Goal: Check status: Check status

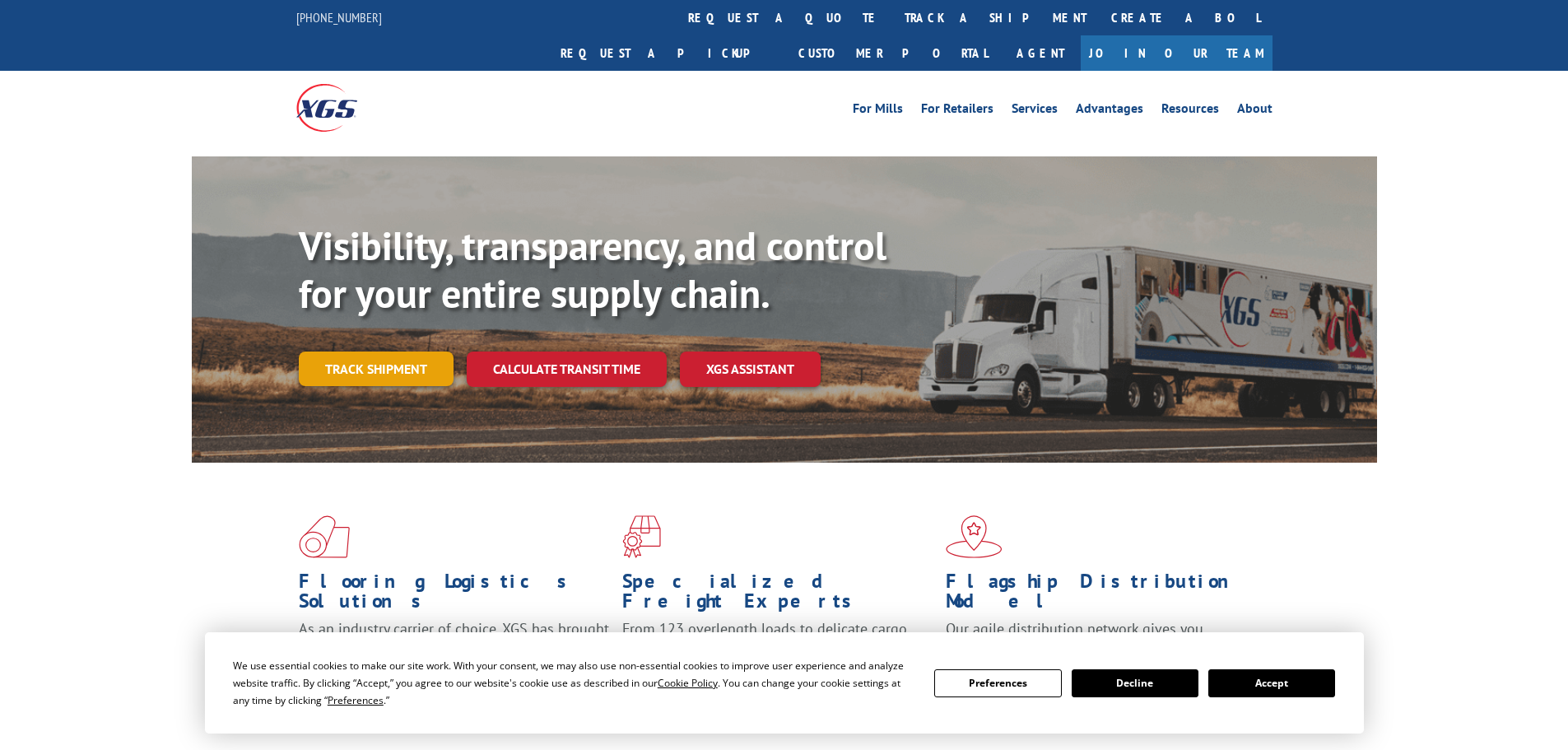
click at [393, 358] on div "Visibility, transparency, and control for your entire supply chain. Track shipm…" at bounding box center [838, 337] width 1078 height 229
click at [397, 352] on link "Track shipment" at bounding box center [376, 369] width 154 height 35
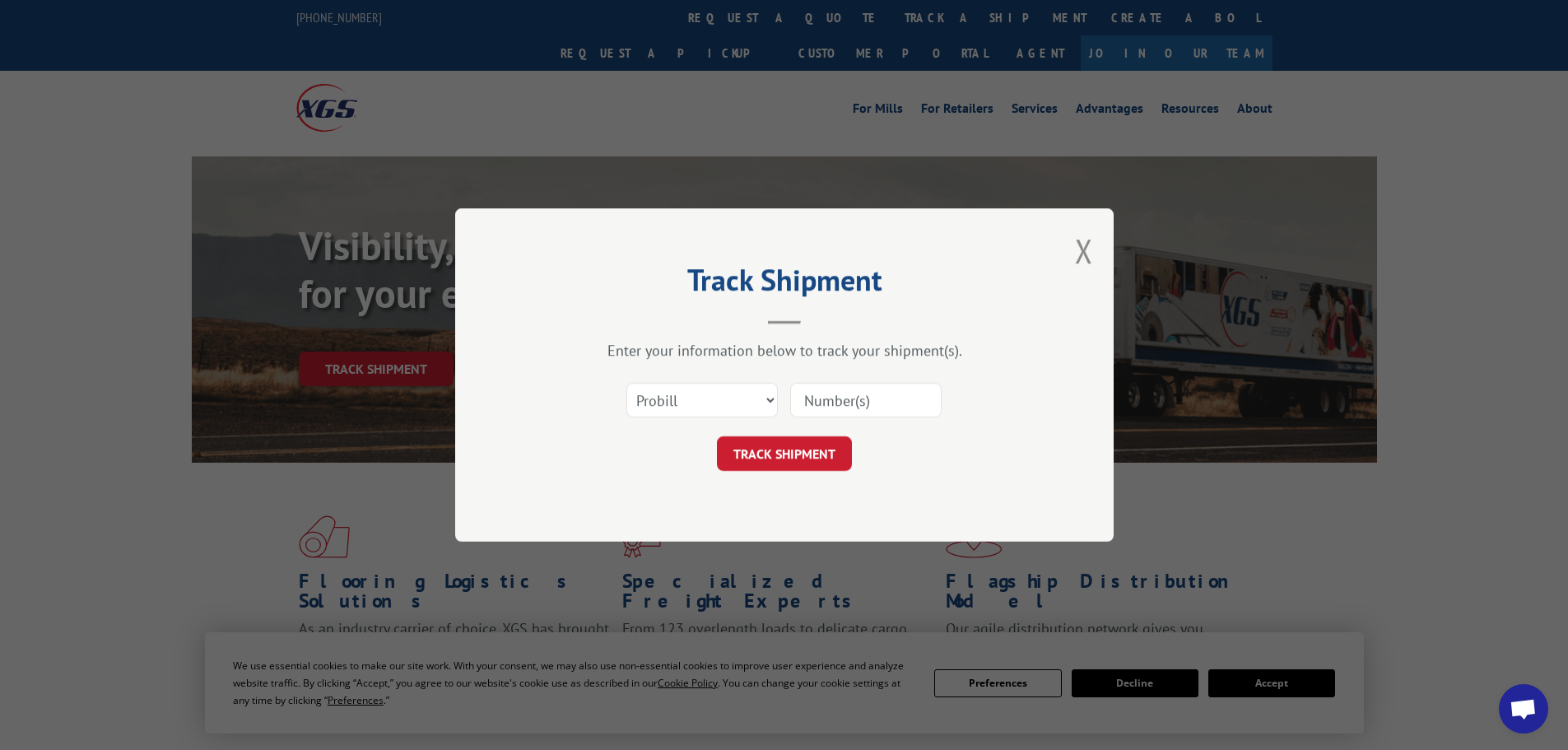
click at [830, 403] on input at bounding box center [866, 399] width 151 height 35
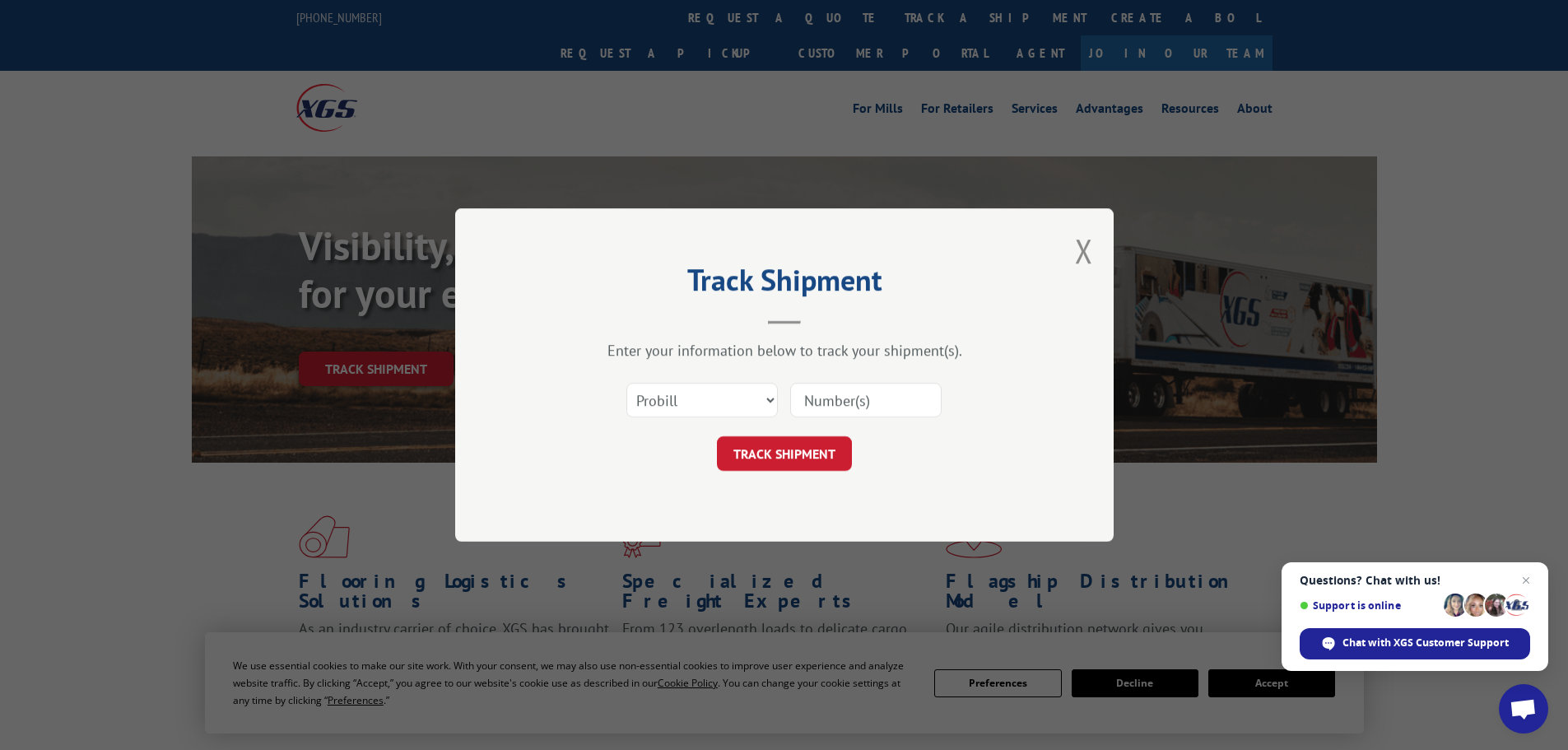
paste input "17027493"
type input "17027493"
click at [778, 449] on button "TRACK SHIPMENT" at bounding box center [784, 453] width 134 height 35
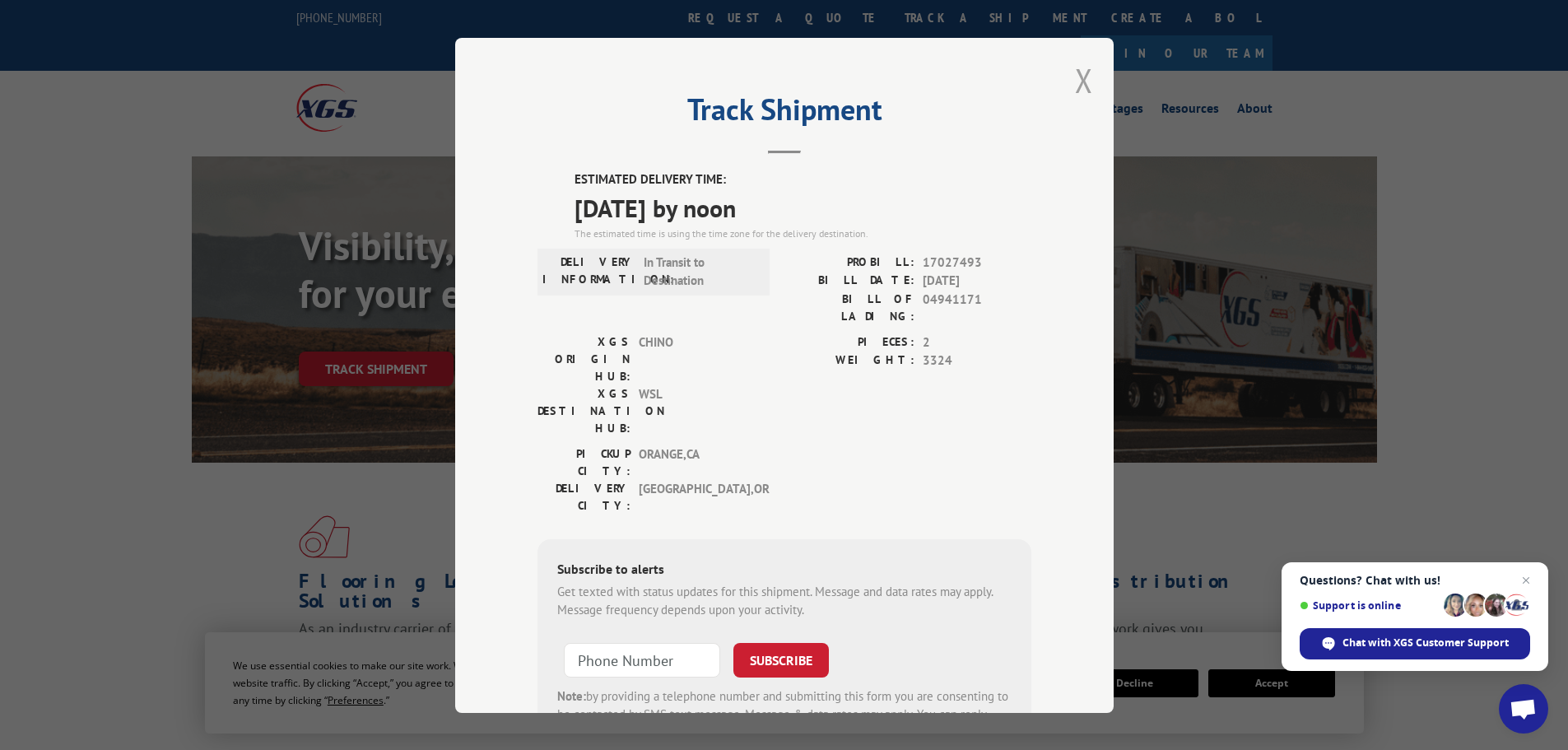
click at [1077, 75] on button "Close modal" at bounding box center [1084, 81] width 18 height 44
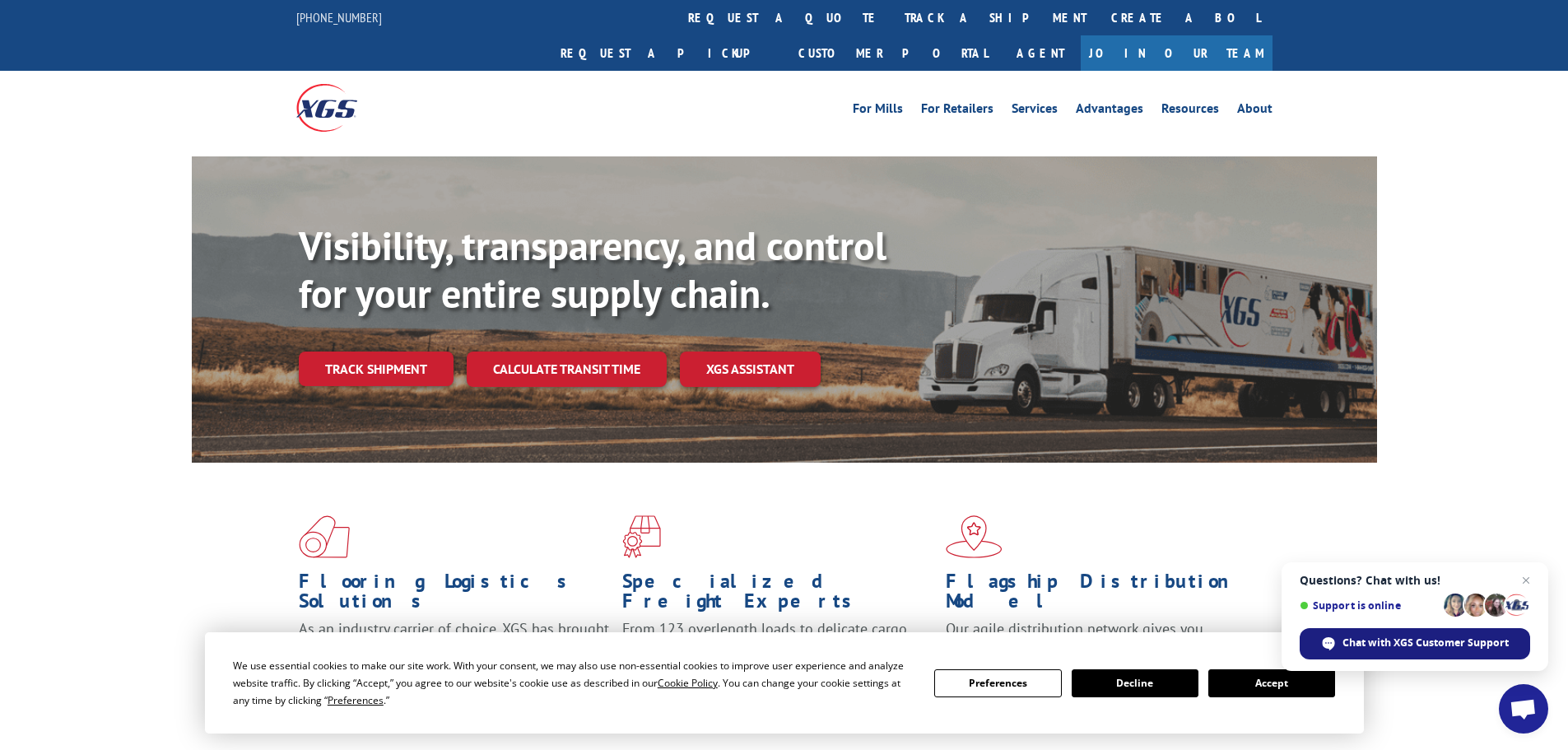
click at [1406, 646] on span "Chat with XGS Customer Support" at bounding box center [1425, 642] width 166 height 15
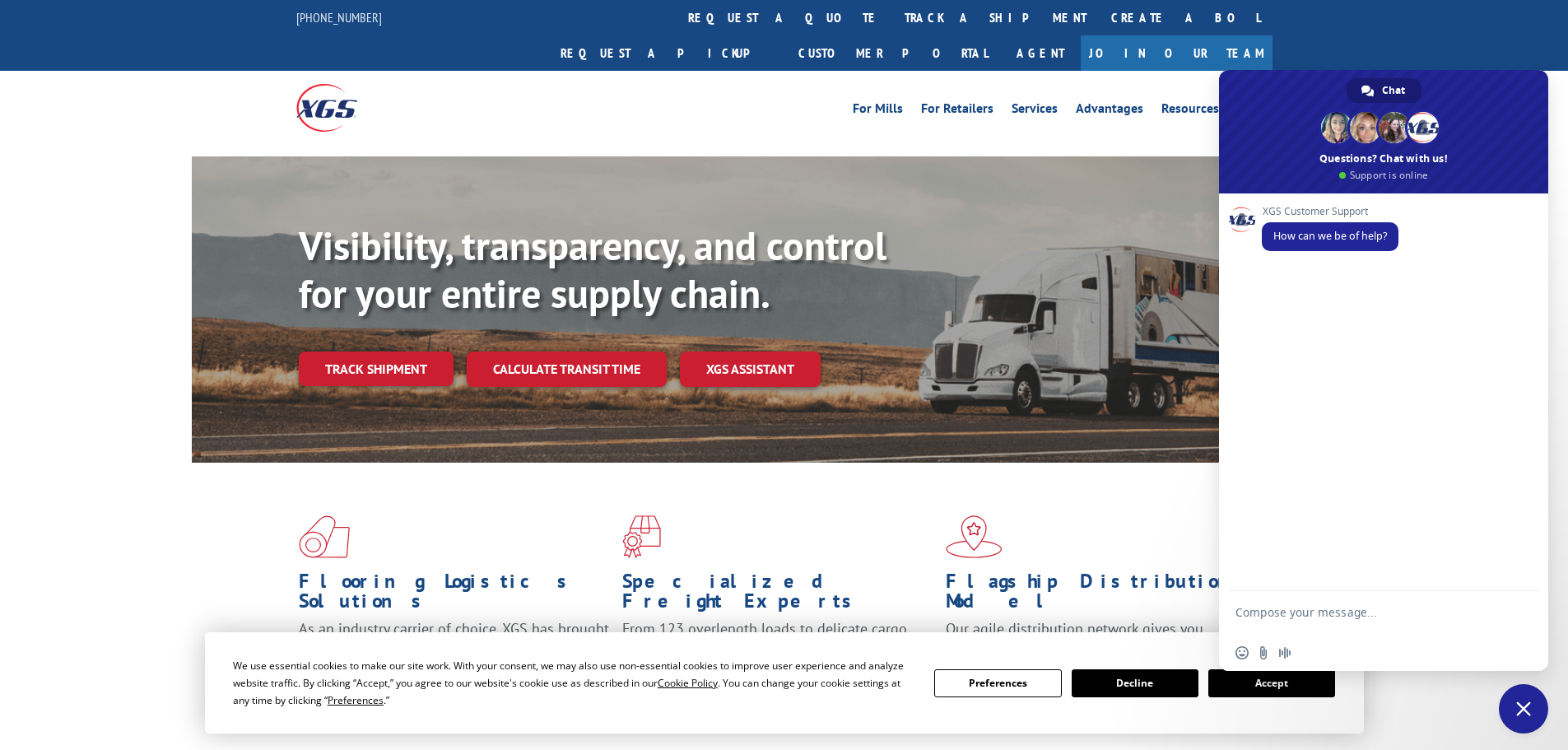
click at [1286, 606] on textarea "Compose your message..." at bounding box center [1365, 620] width 260 height 30
click at [1242, 615] on textarea "good Morning" at bounding box center [1365, 615] width 260 height 15
click at [1322, 609] on textarea "Good Morning" at bounding box center [1365, 615] width 260 height 15
click at [1332, 596] on textarea "Good Morning , I I understand this has made to [GEOGRAPHIC_DATA] as 09/10 [DATE…" at bounding box center [1365, 612] width 260 height 45
click at [1396, 626] on textarea "Good Morning , I understand this has made to [GEOGRAPHIC_DATA] as 09/10 [DATE] …" at bounding box center [1365, 612] width 260 height 45
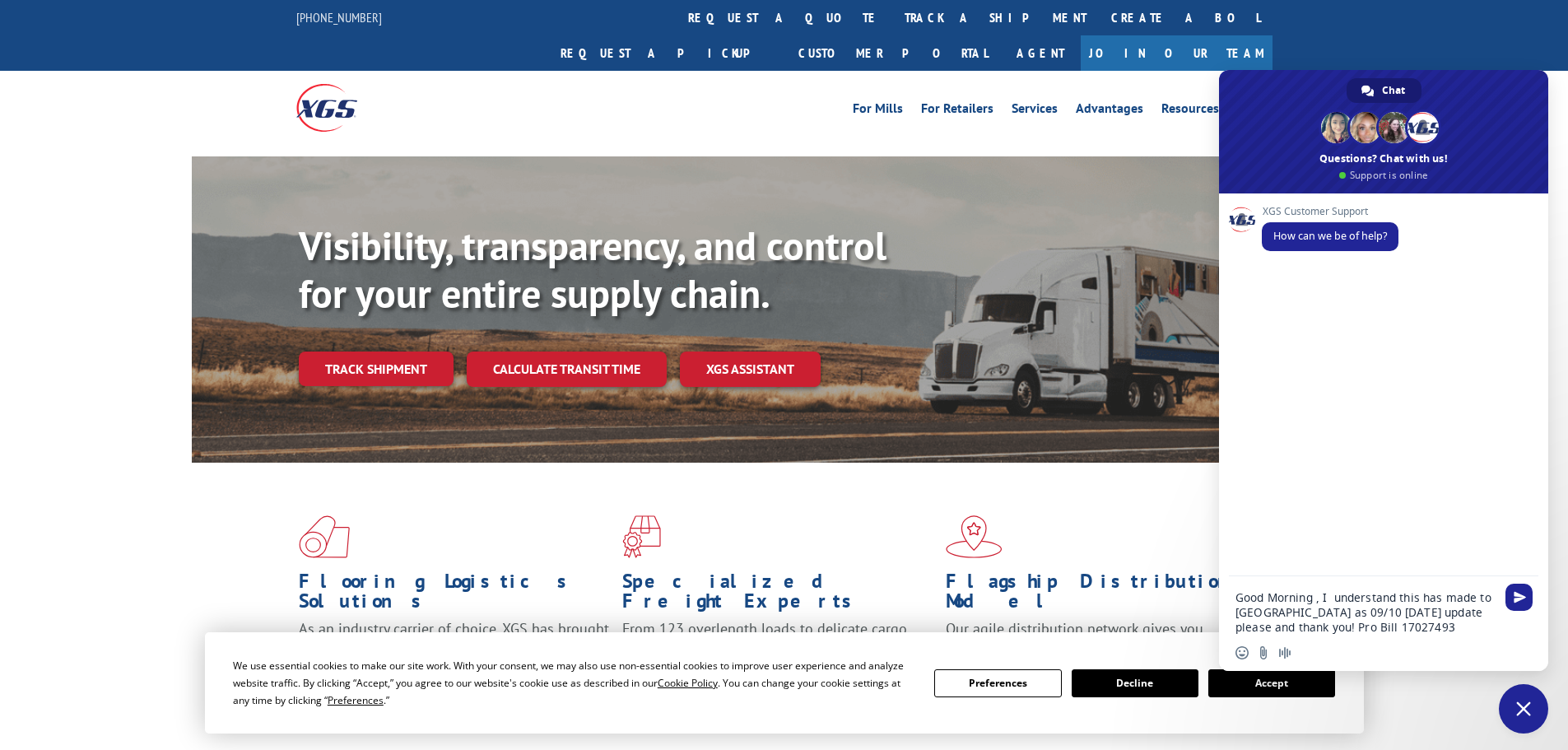
type textarea "Good Morning , I understand this has made to [GEOGRAPHIC_DATA] as 09/10 [DATE] …"
click at [1162, 688] on button "Decline" at bounding box center [1135, 683] width 127 height 28
